Goal: Information Seeking & Learning: Learn about a topic

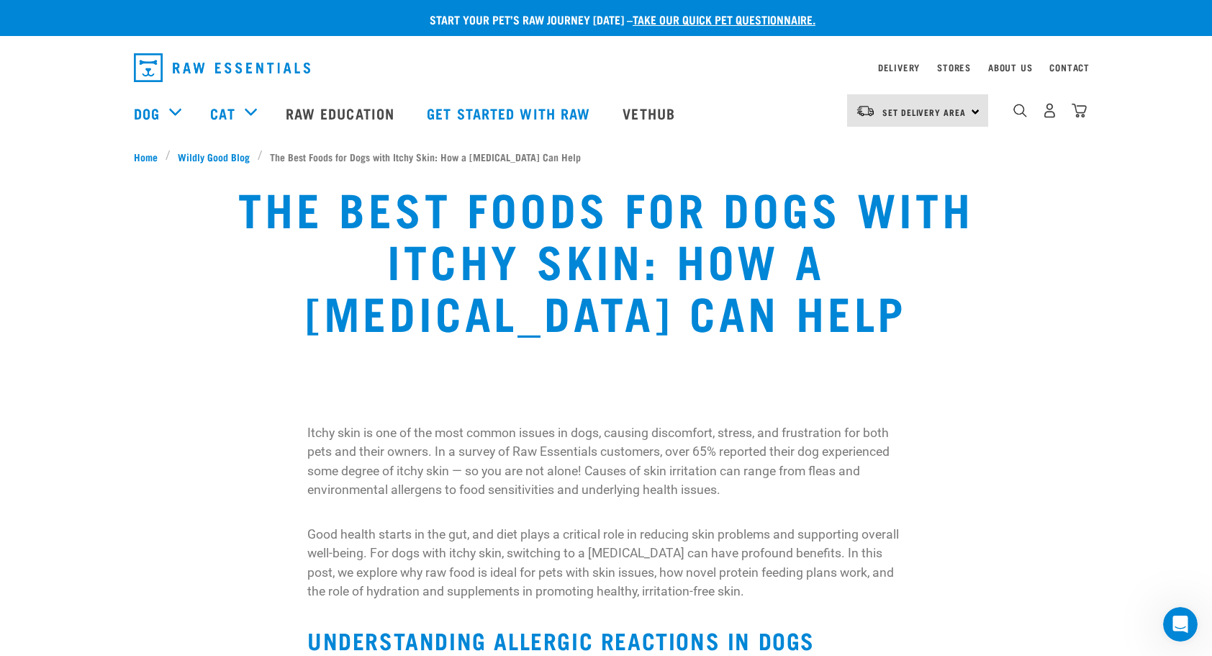
click at [970, 115] on div "Set Delivery Area North Island South Island" at bounding box center [917, 110] width 141 height 32
click at [878, 151] on link "[GEOGRAPHIC_DATA]" at bounding box center [916, 151] width 138 height 32
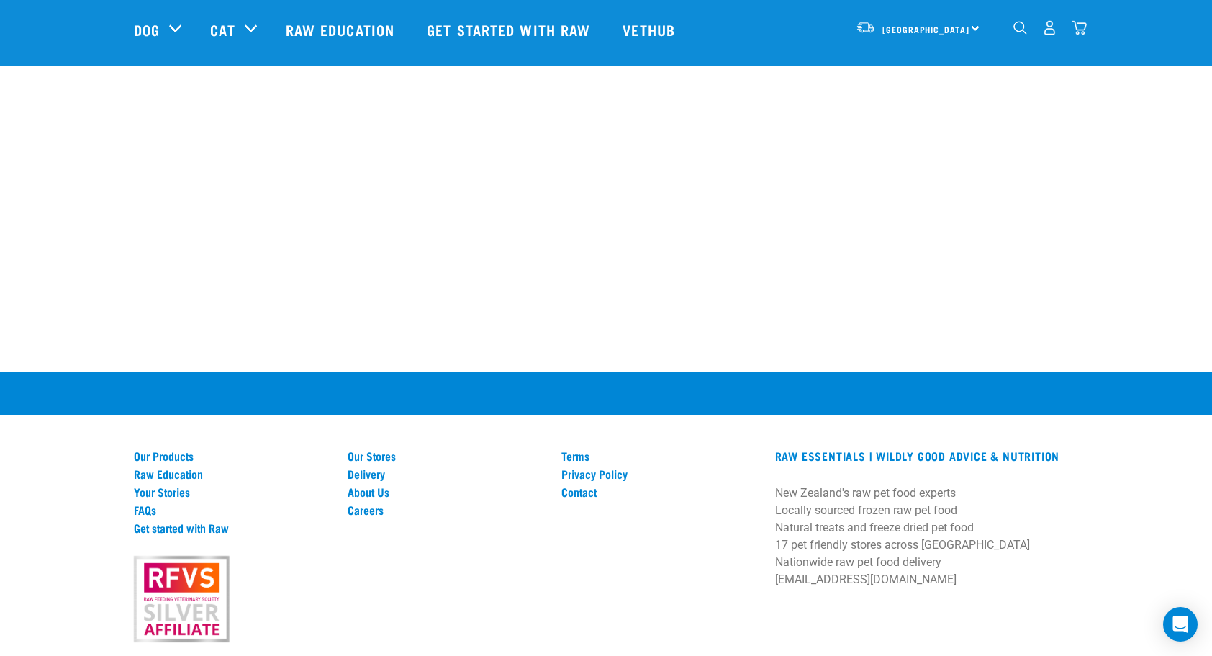
scroll to position [3282, 0]
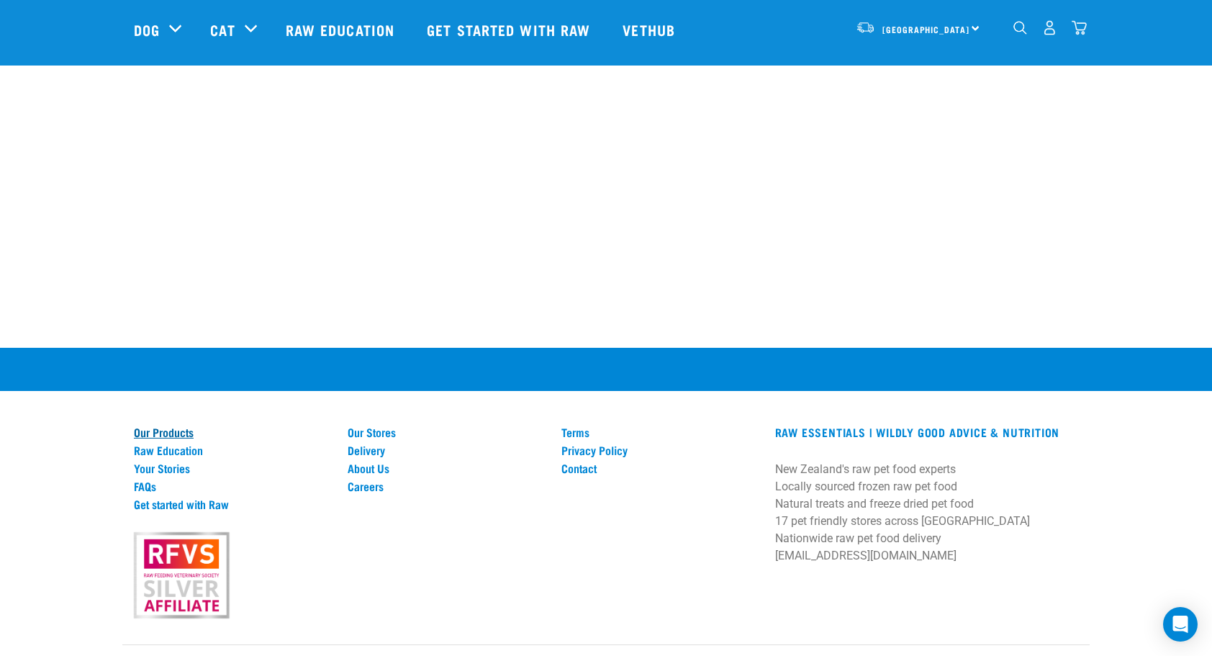
click at [145, 426] on link "Our Products" at bounding box center [232, 432] width 197 height 13
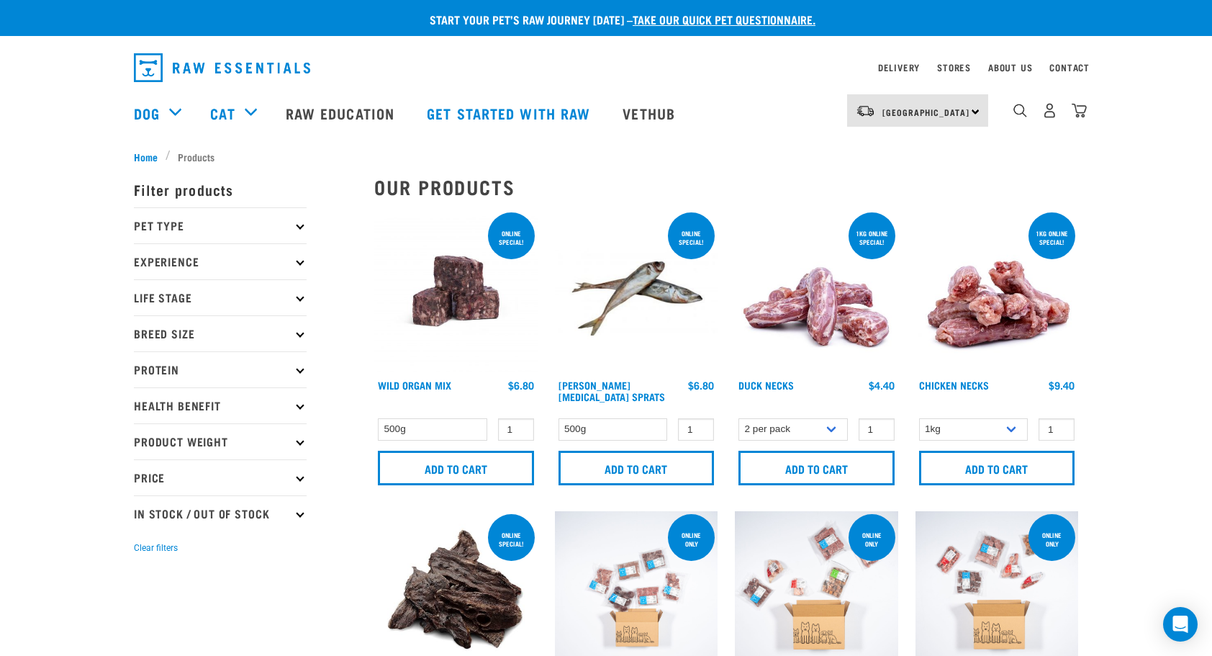
click at [157, 220] on p "Pet Type" at bounding box center [220, 225] width 173 height 36
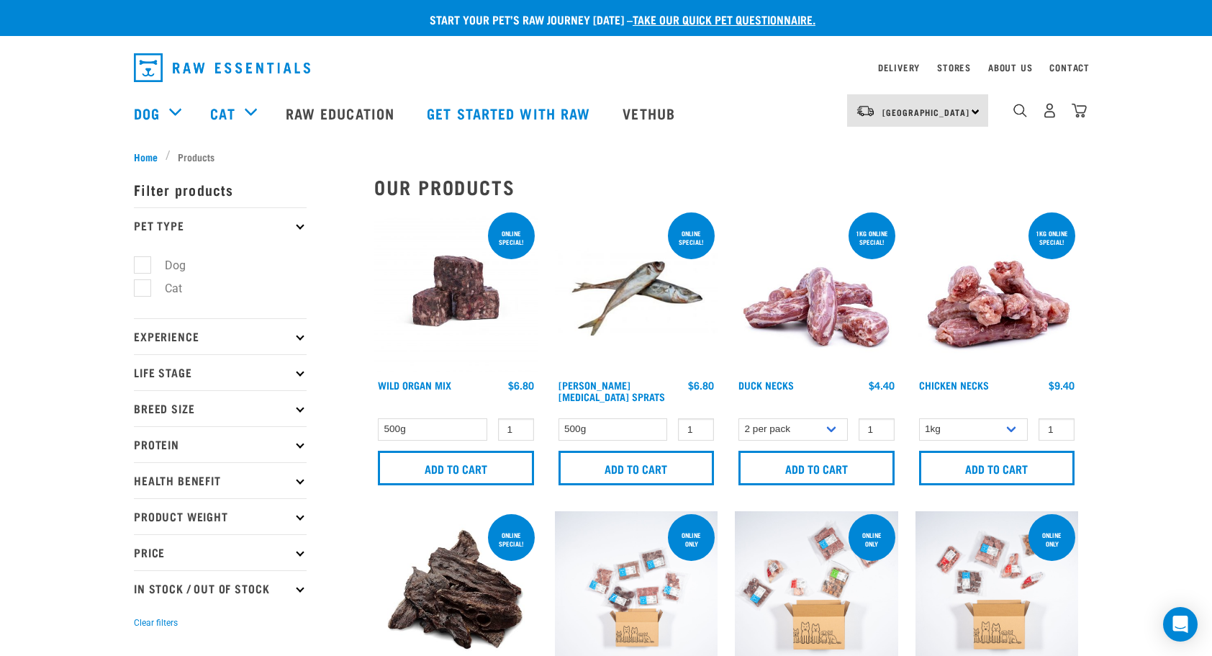
click at [142, 262] on label "Dog" at bounding box center [167, 265] width 50 height 18
click at [142, 262] on input "Dog" at bounding box center [138, 262] width 9 height 9
checkbox input "true"
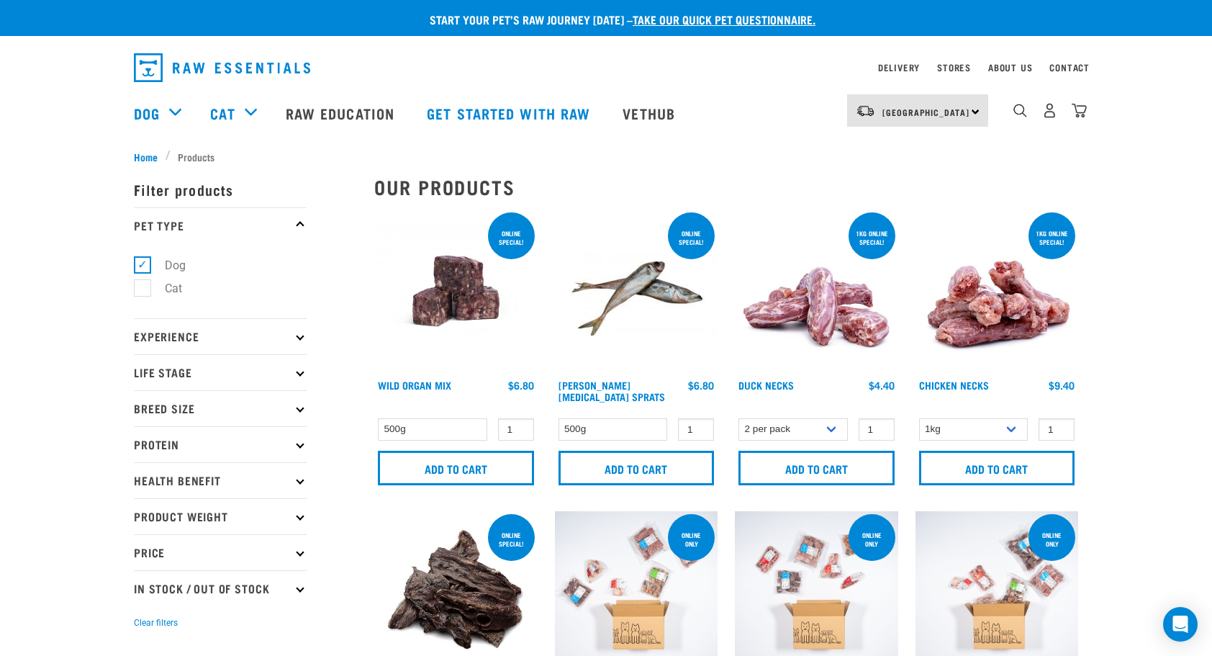
click at [186, 441] on p "Protein" at bounding box center [220, 444] width 173 height 36
click at [899, 66] on link "Delivery" at bounding box center [899, 67] width 42 height 5
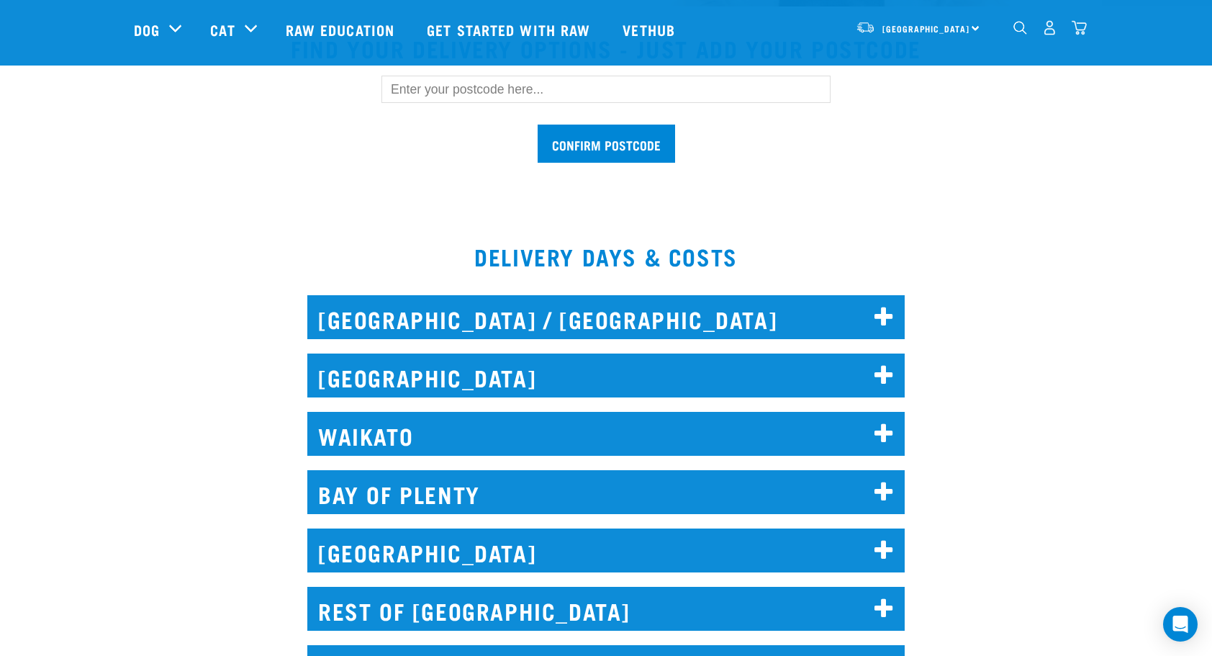
scroll to position [576, 0]
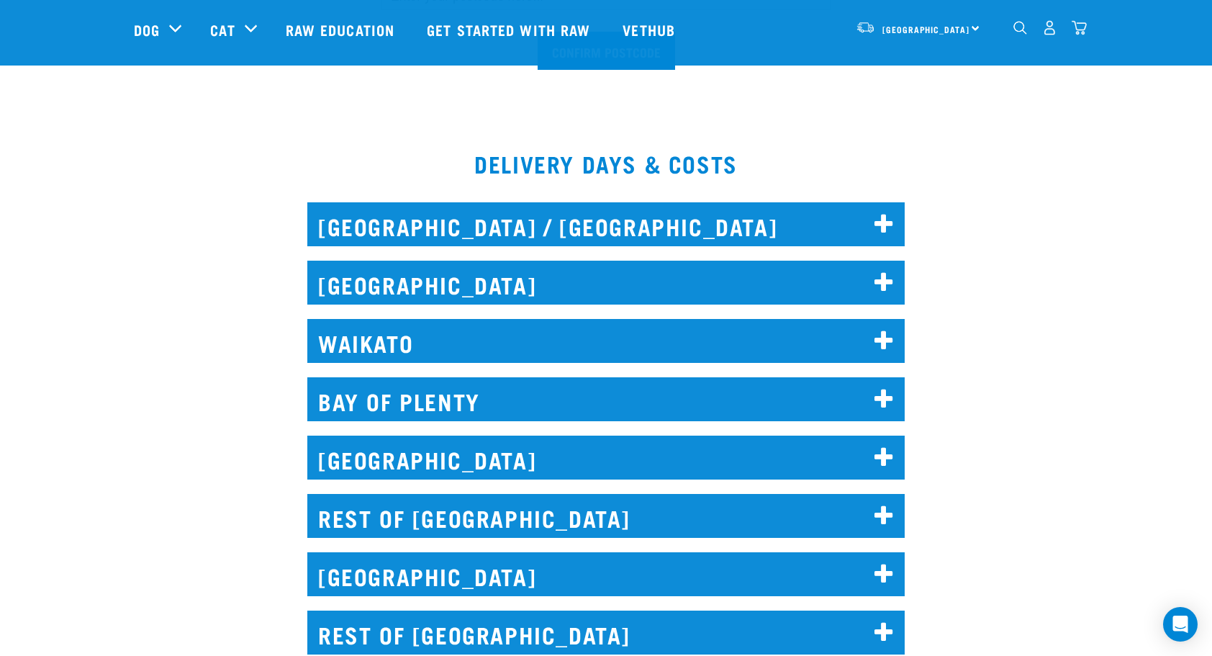
click at [450, 348] on h2 "WAIKATO" at bounding box center [606, 341] width 598 height 44
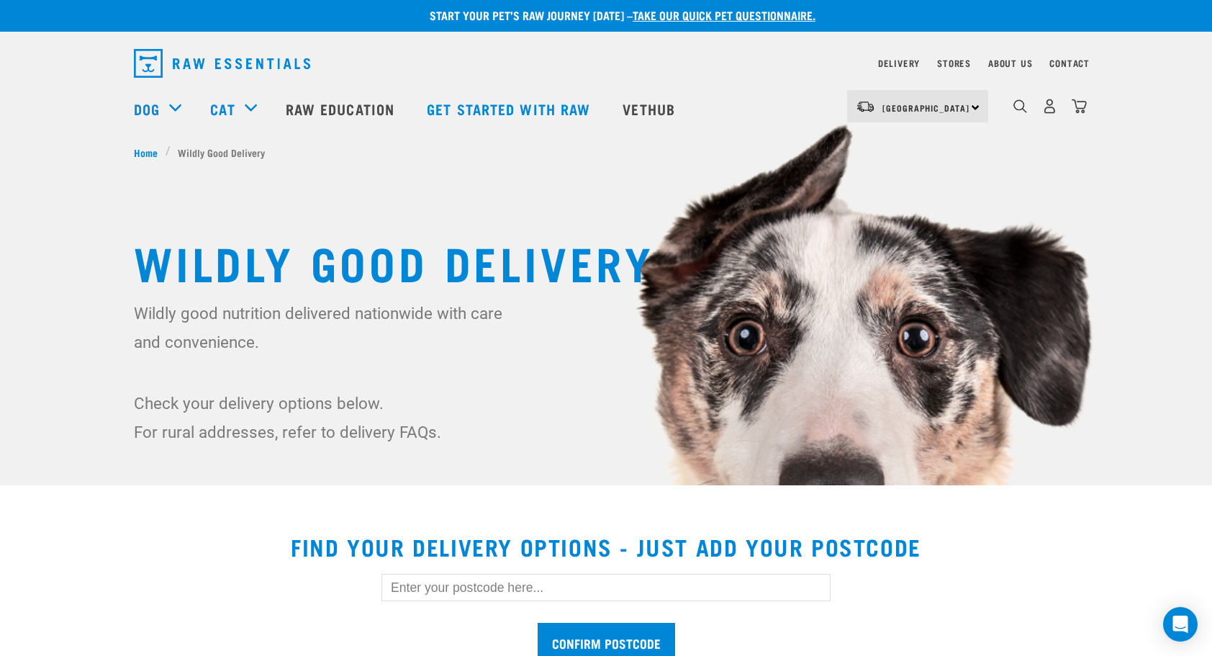
scroll to position [0, 0]
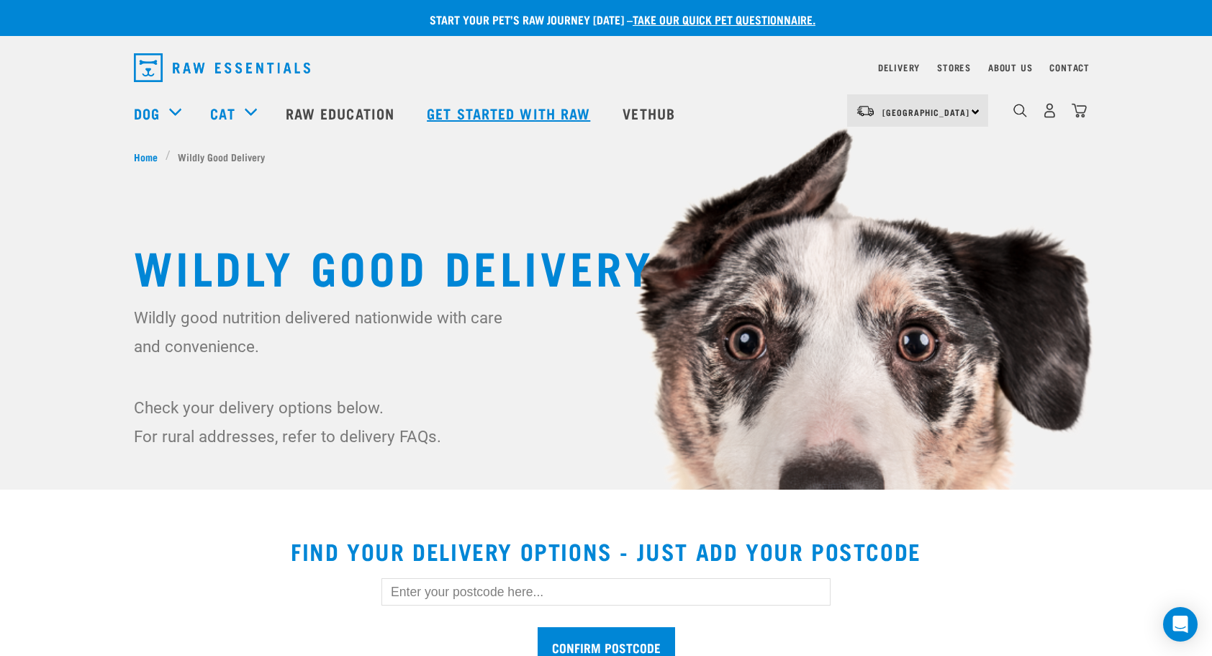
click at [474, 109] on link "Get started with Raw" at bounding box center [511, 113] width 196 height 58
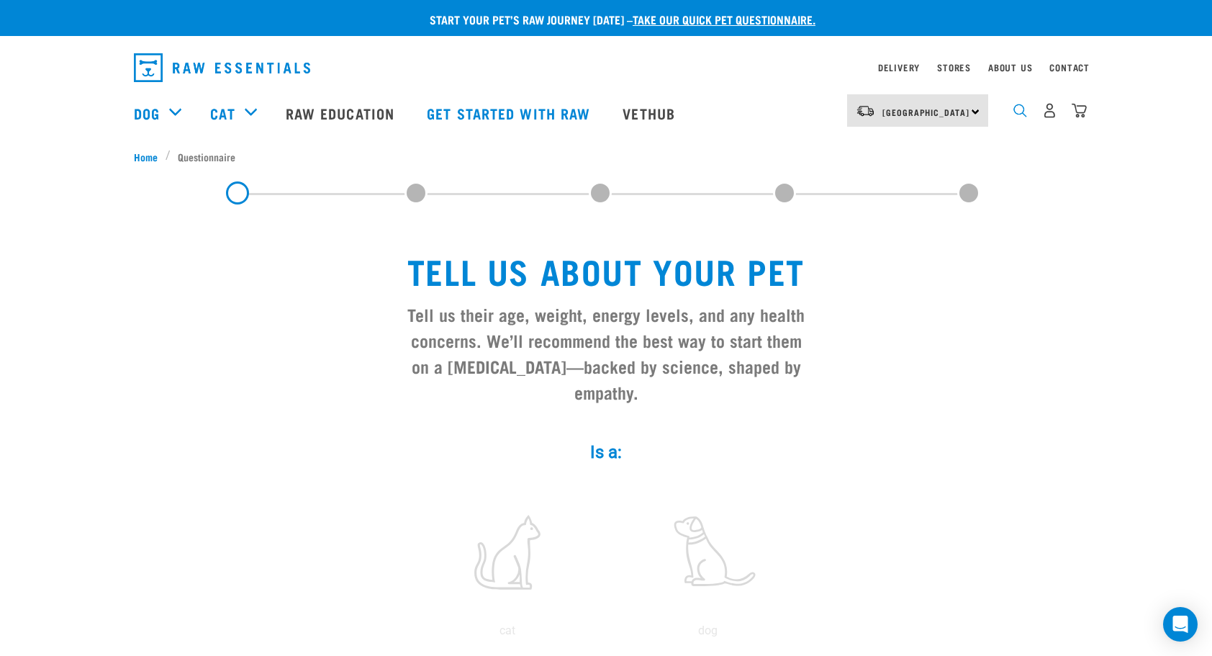
click at [1022, 117] on img "dropdown navigation" at bounding box center [1021, 111] width 14 height 14
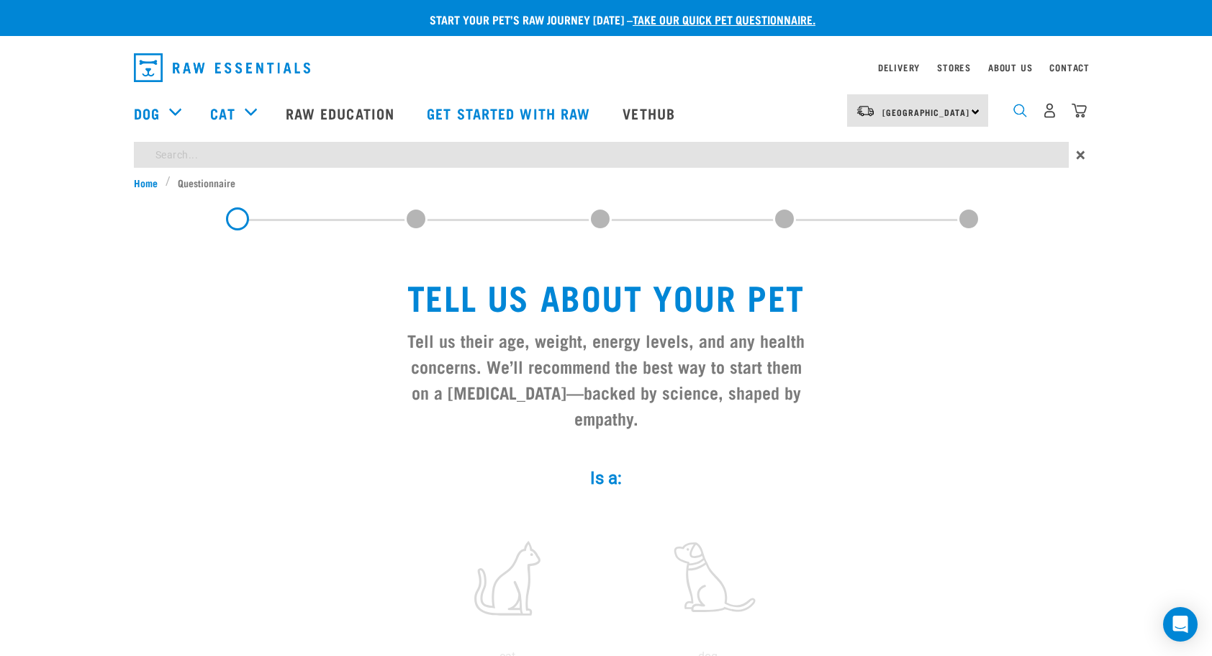
click at [1019, 117] on img "dropdown navigation" at bounding box center [1021, 111] width 14 height 14
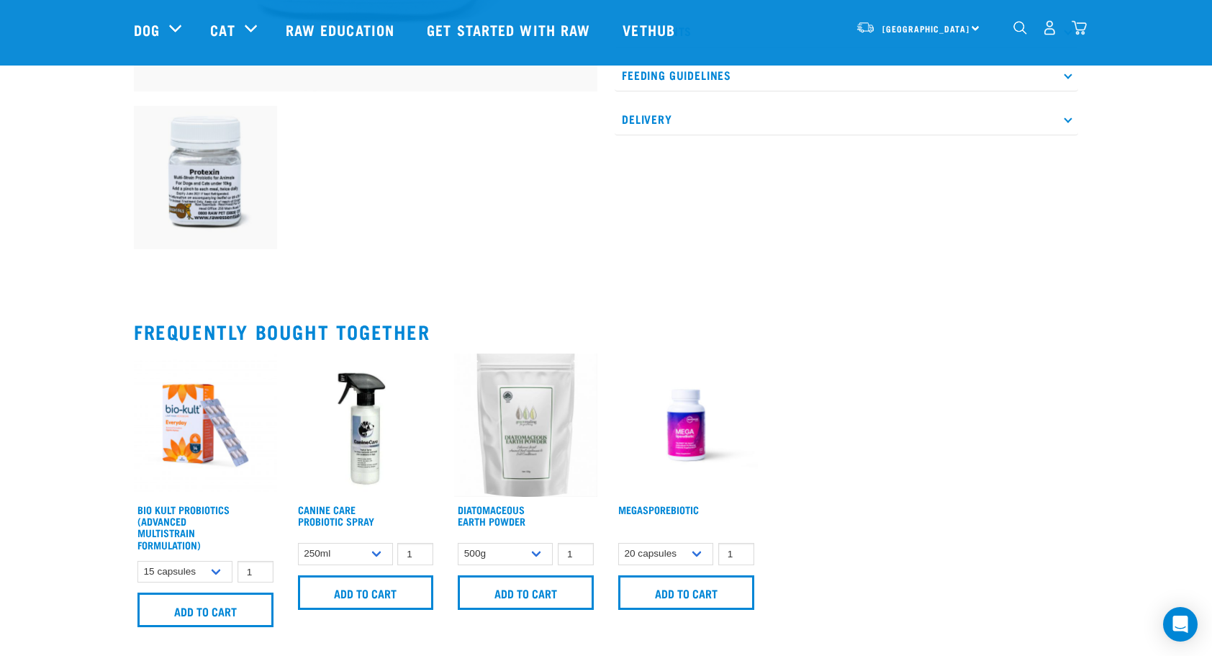
scroll to position [504, 0]
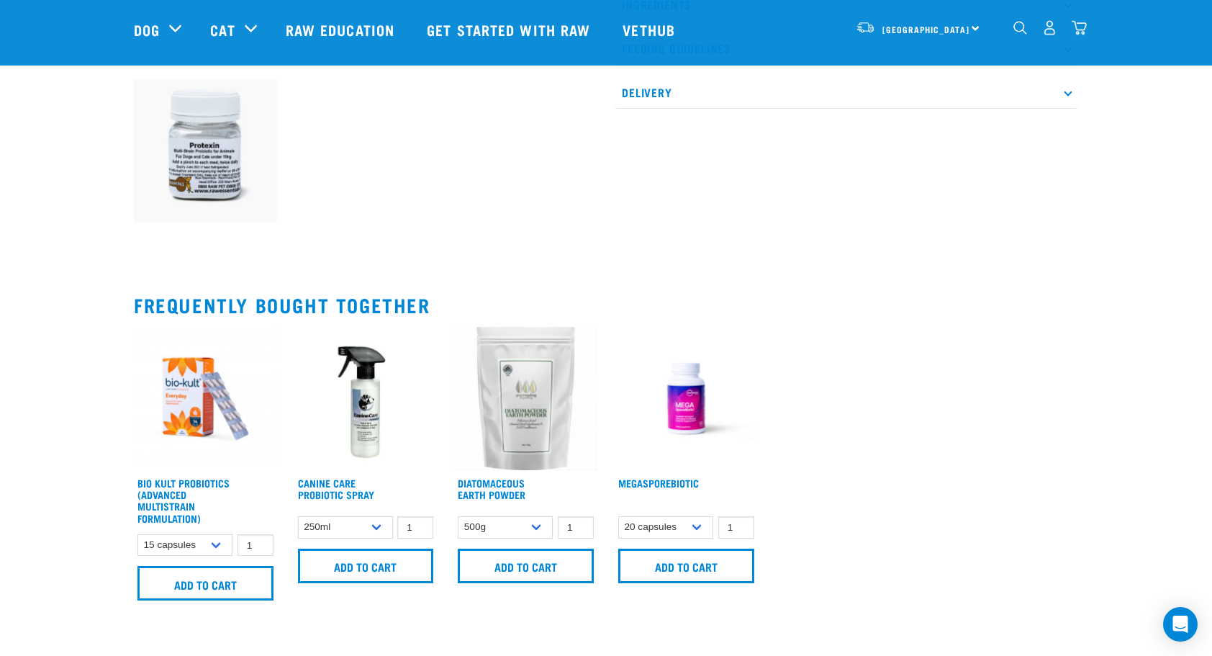
click at [518, 418] on img at bounding box center [525, 398] width 143 height 143
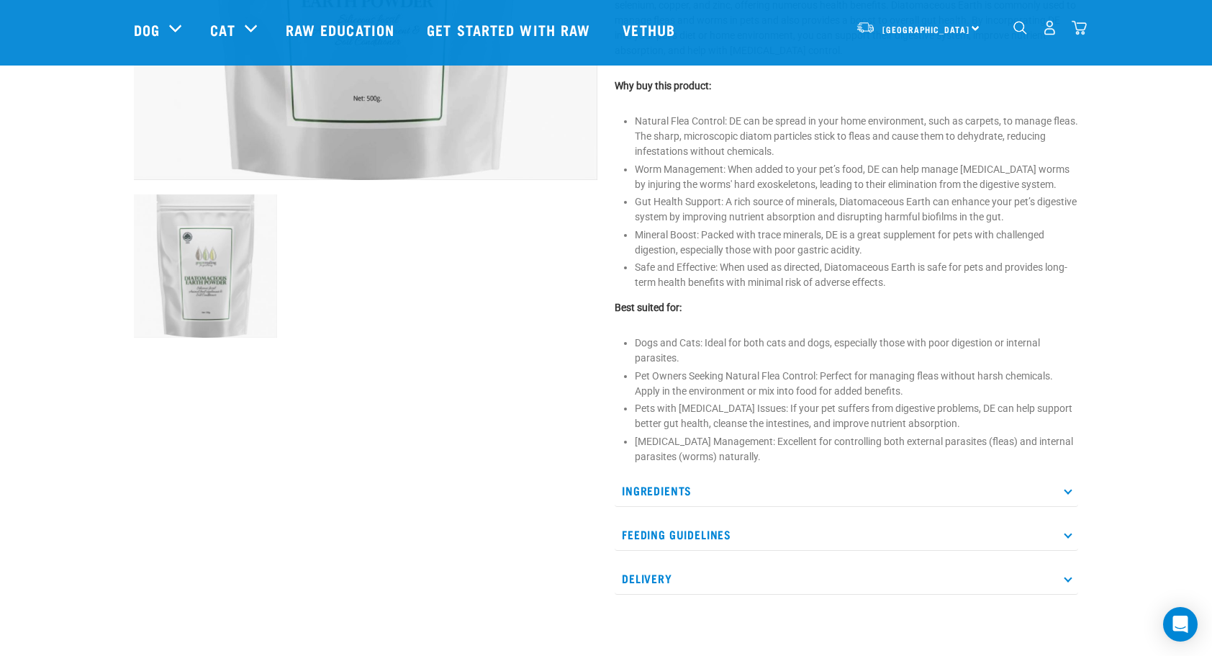
scroll to position [360, 0]
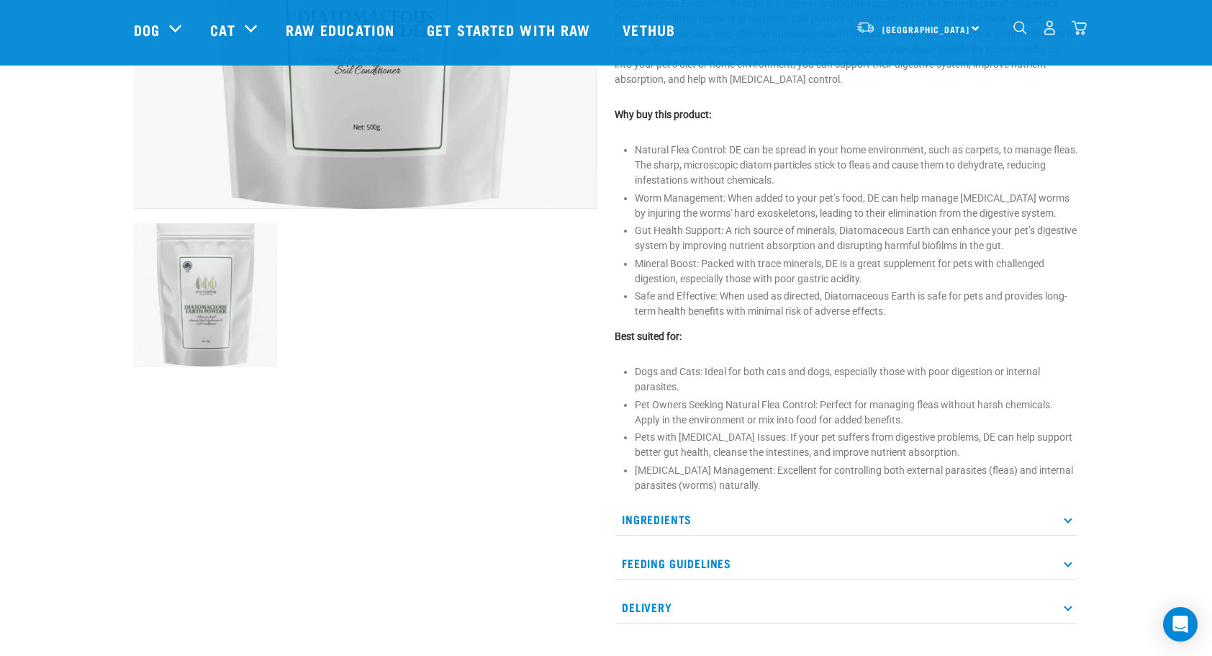
click at [919, 518] on p "Ingredients" at bounding box center [847, 519] width 464 height 32
click at [808, 562] on p "Feeding Guidelines" at bounding box center [847, 563] width 464 height 32
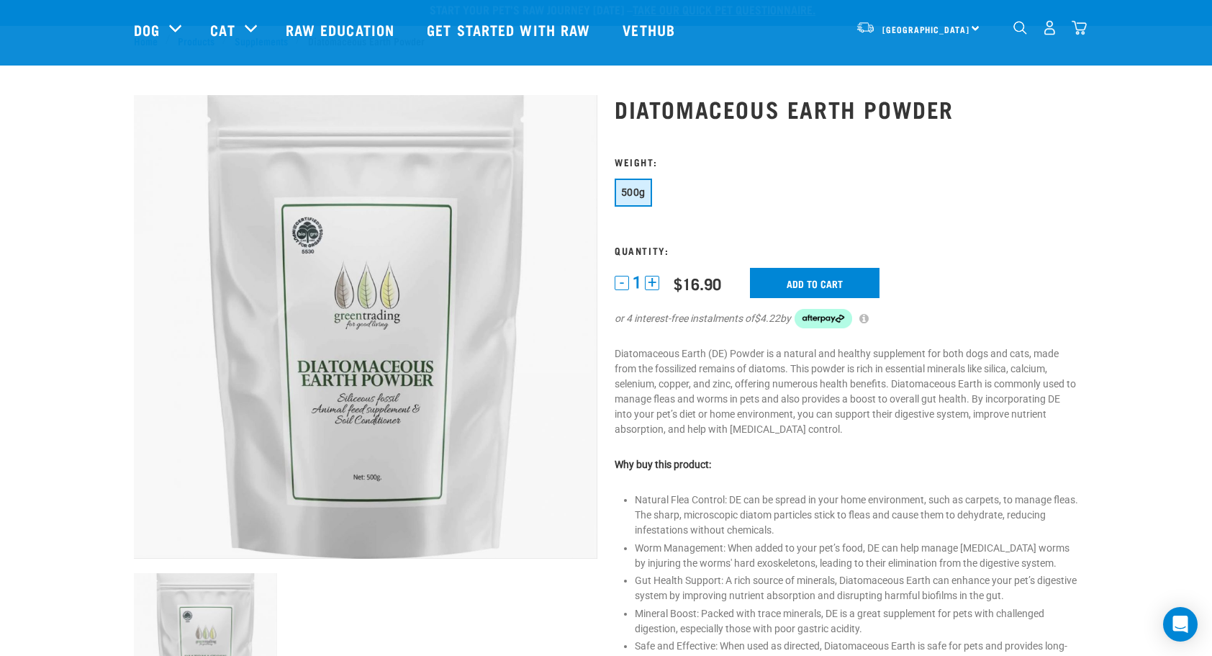
scroll to position [0, 0]
